Goal: Navigation & Orientation: Find specific page/section

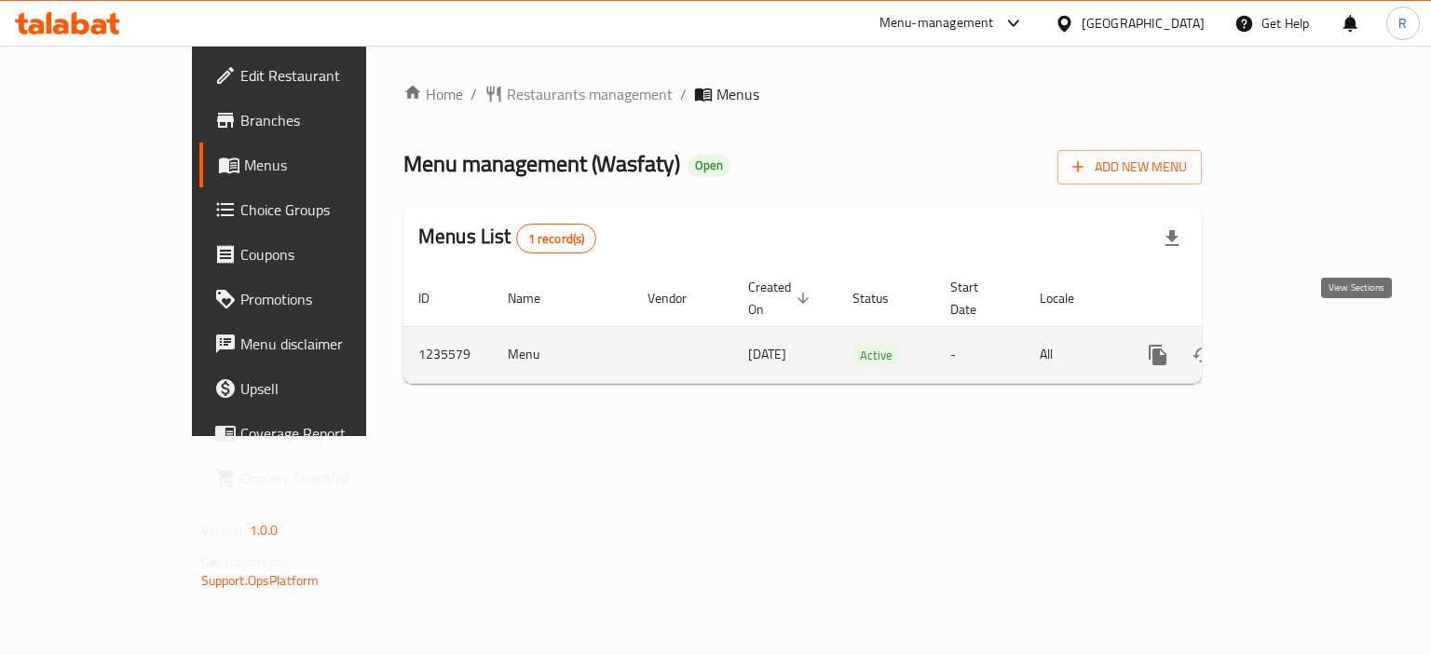
click at [1303, 344] on icon "enhanced table" at bounding box center [1292, 355] width 22 height 22
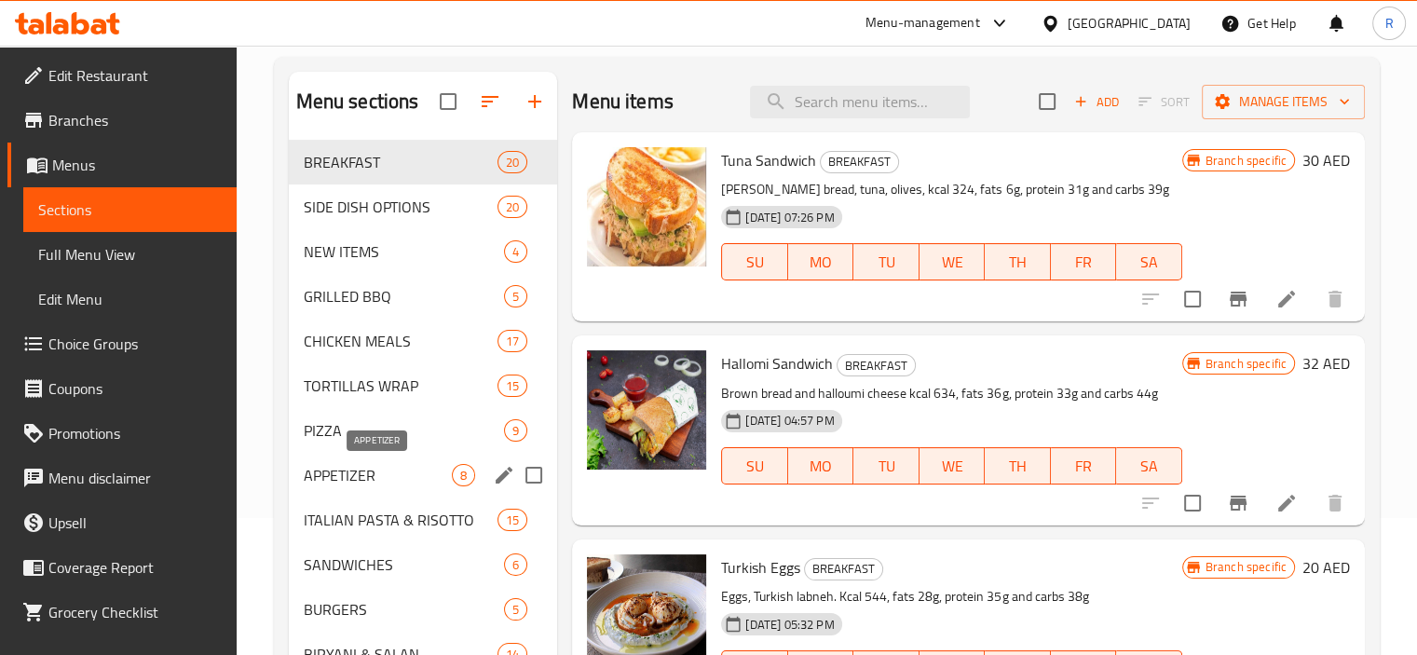
scroll to position [186, 0]
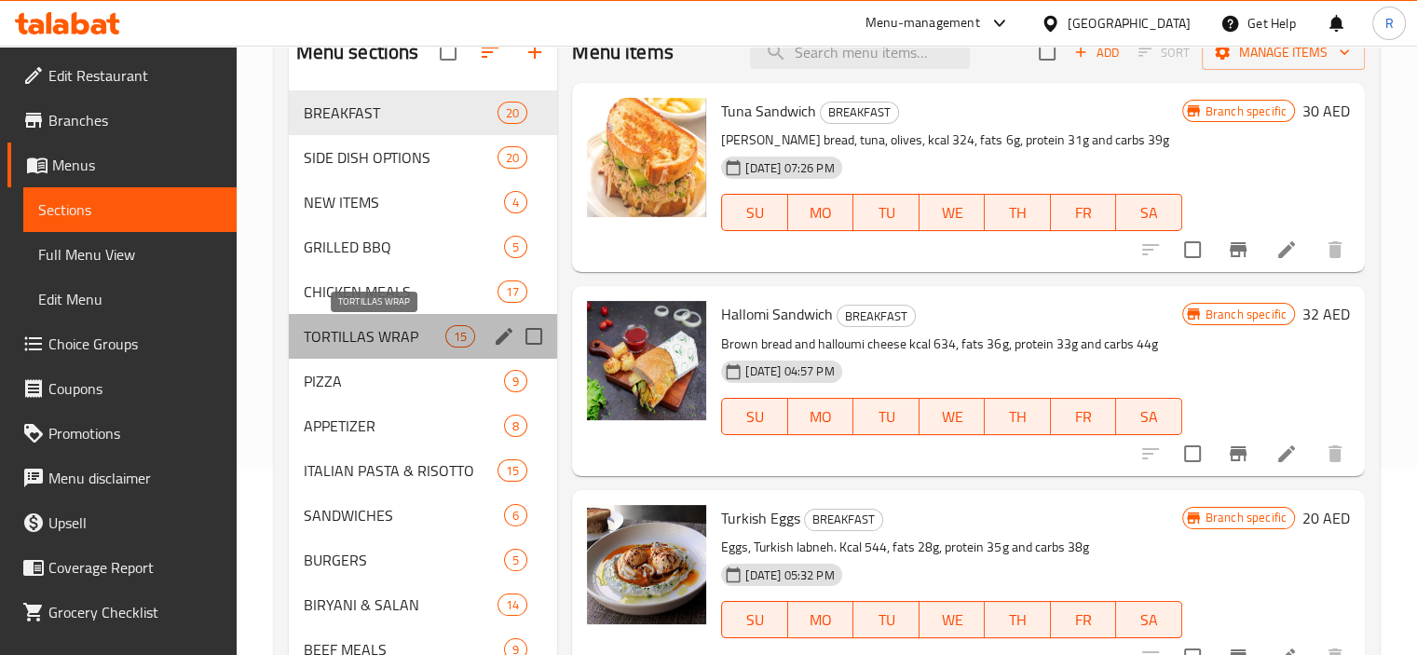
drag, startPoint x: 359, startPoint y: 337, endPoint x: 355, endPoint y: 375, distance: 38.4
click at [357, 335] on span "TORTILLAS WRAP" at bounding box center [375, 336] width 143 height 22
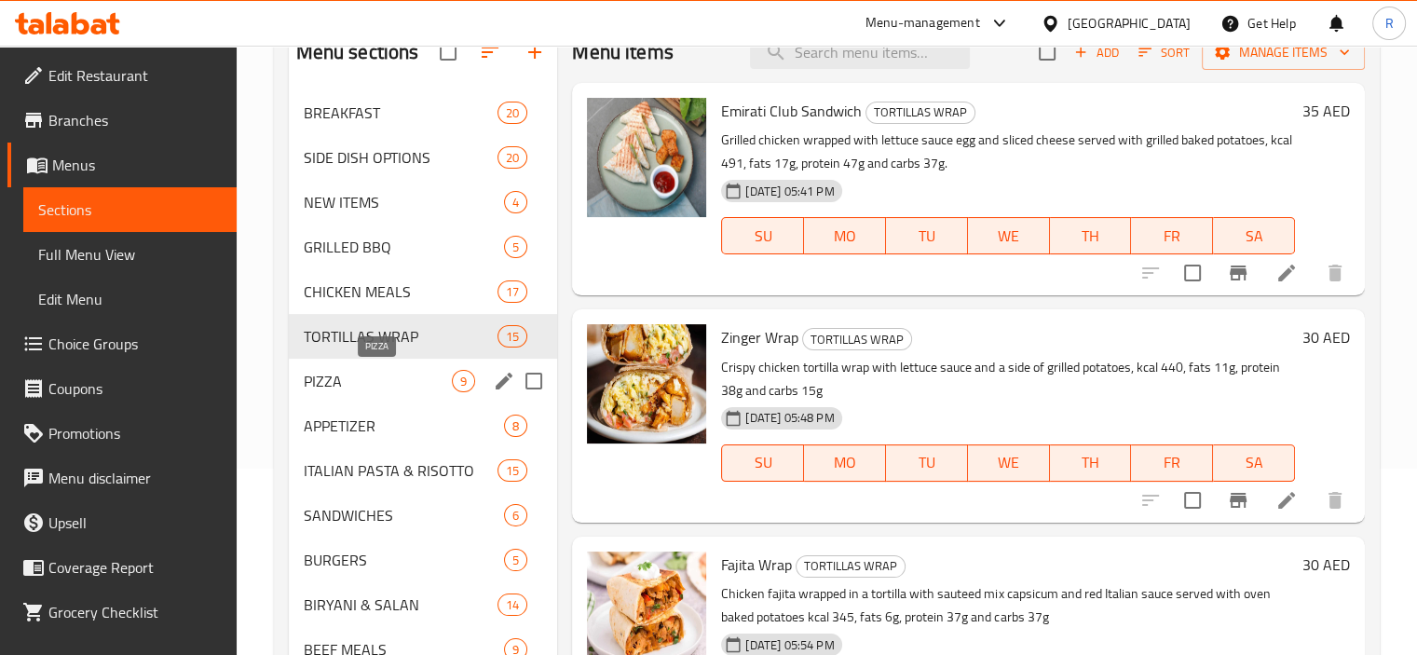
click at [336, 376] on span "PIZZA" at bounding box center [378, 381] width 149 height 22
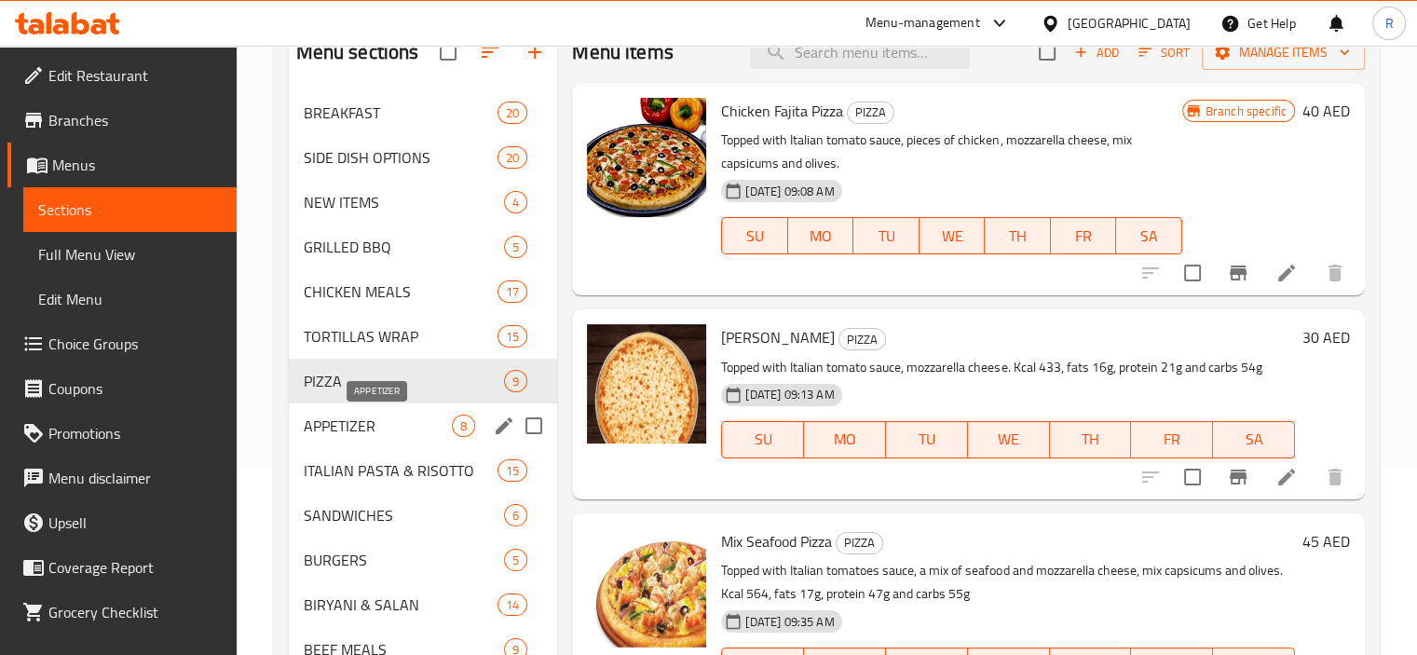
click at [351, 427] on span "APPETIZER" at bounding box center [378, 426] width 149 height 22
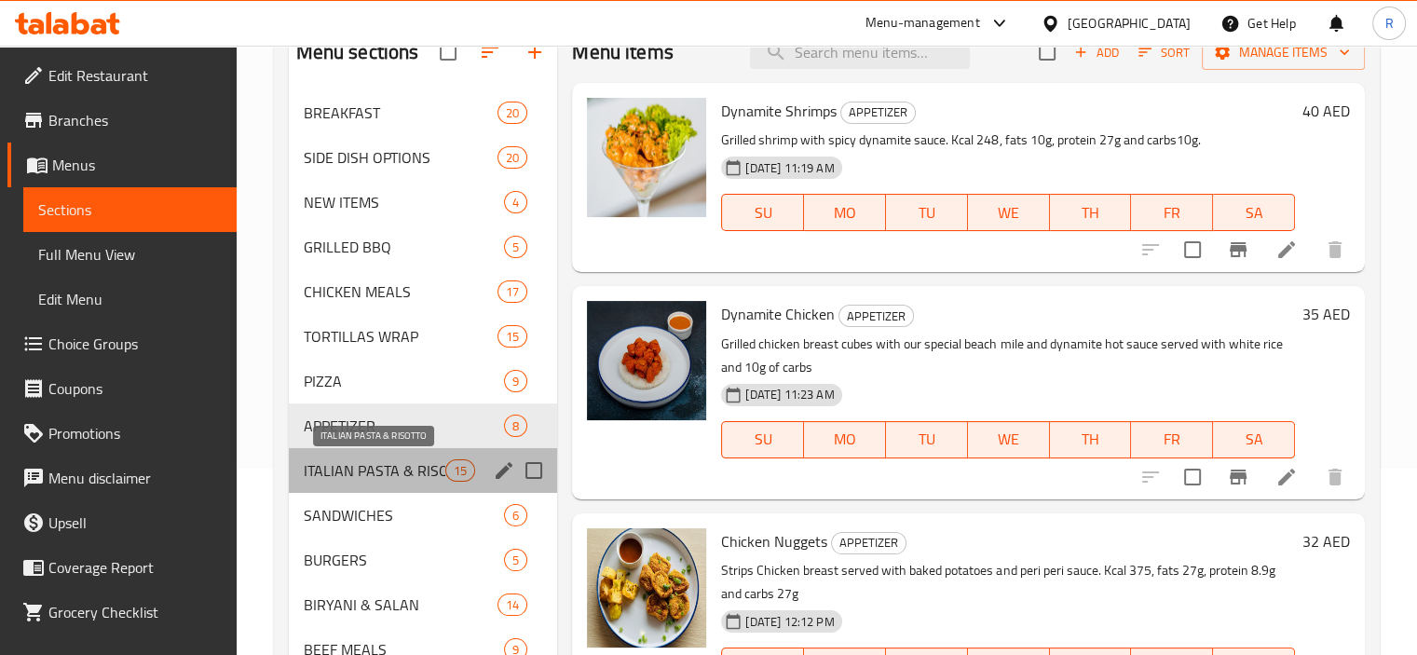
click at [374, 469] on span "ITALIAN PASTA & RISOTTO" at bounding box center [375, 470] width 143 height 22
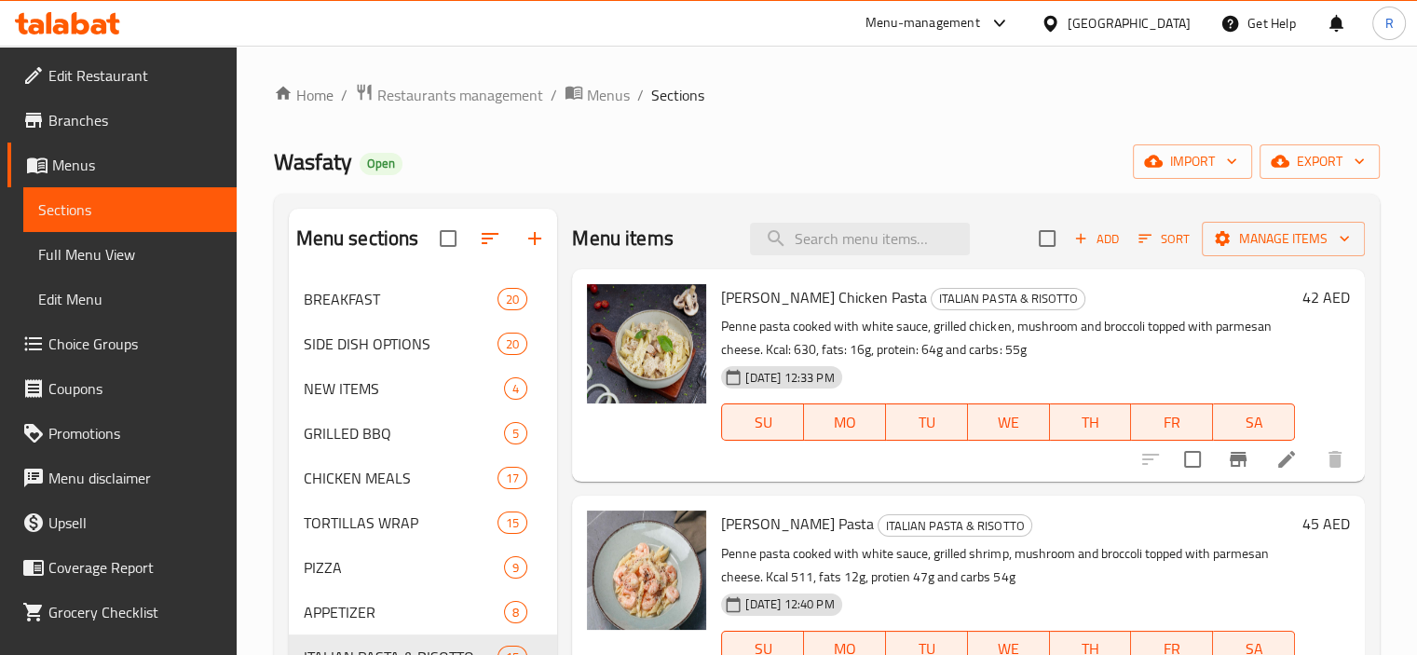
click at [123, 79] on span "Edit Restaurant" at bounding box center [134, 75] width 173 height 22
